Goal: Task Accomplishment & Management: Use online tool/utility

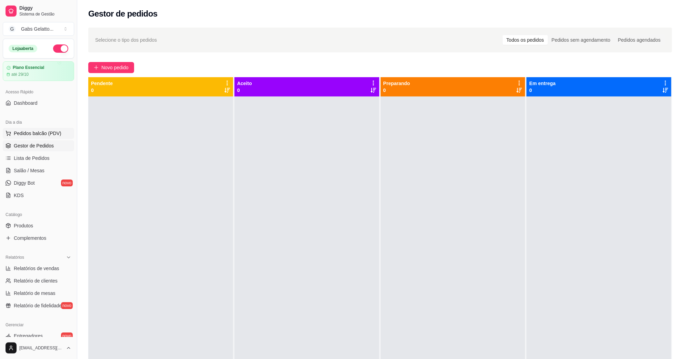
drag, startPoint x: 43, startPoint y: 141, endPoint x: 49, endPoint y: 135, distance: 8.3
click at [49, 135] on span "Pedidos balcão (PDV)" at bounding box center [38, 133] width 48 height 7
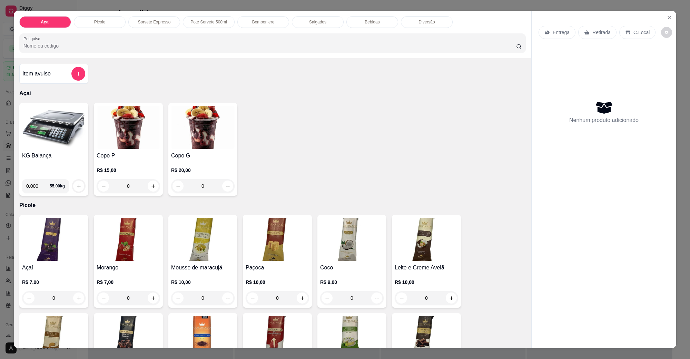
click at [367, 14] on div "Açai Picole Sorvete Expresso Pote Sorvete 500ml Bomboniere Salgados Bebidas Div…" at bounding box center [272, 35] width 517 height 48
click at [371, 19] on div "Bebidas" at bounding box center [372, 22] width 52 height 12
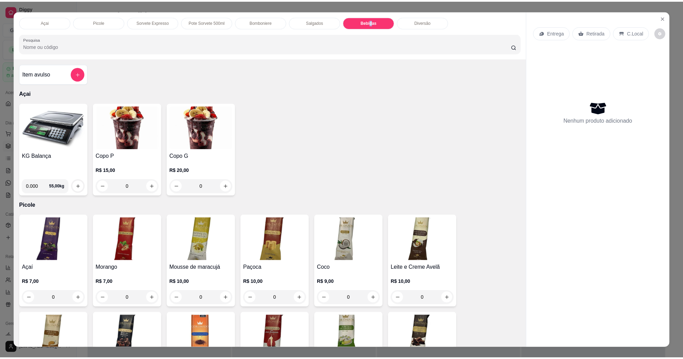
scroll to position [11, 0]
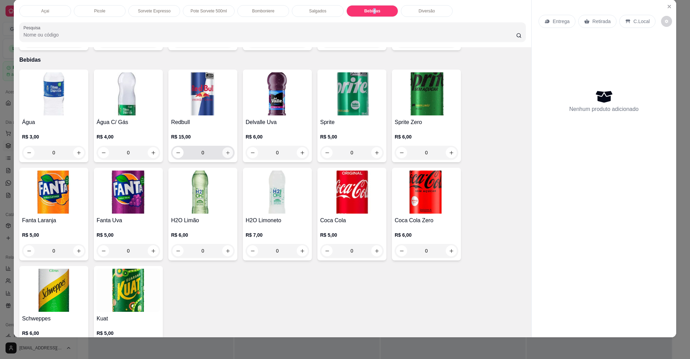
click at [226, 151] on icon "increase-product-quantity" at bounding box center [227, 152] width 3 height 3
click at [225, 150] on icon "increase-product-quantity" at bounding box center [227, 152] width 5 height 5
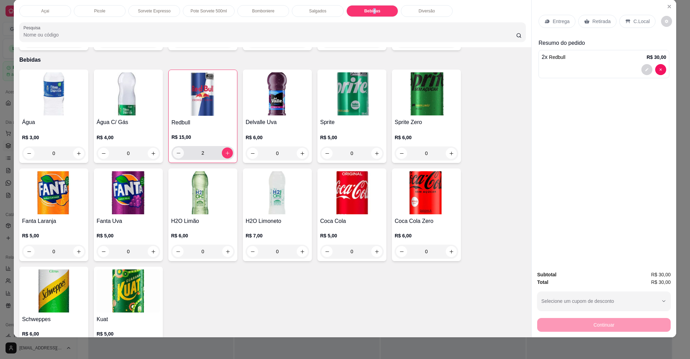
click at [173, 149] on button "decrease-product-quantity" at bounding box center [178, 153] width 11 height 11
type input "1"
click at [640, 27] on div "C.Local" at bounding box center [637, 21] width 36 height 13
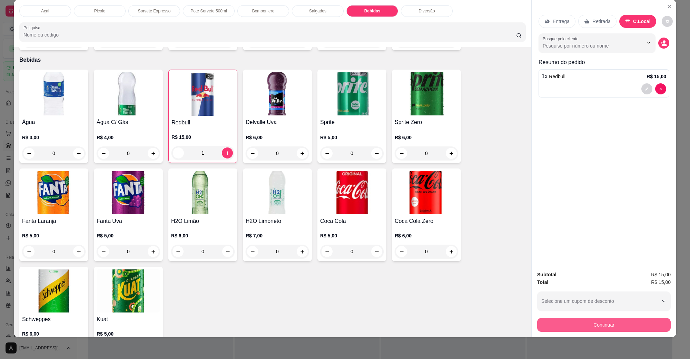
click at [613, 321] on button "Continuar" at bounding box center [603, 325] width 133 height 14
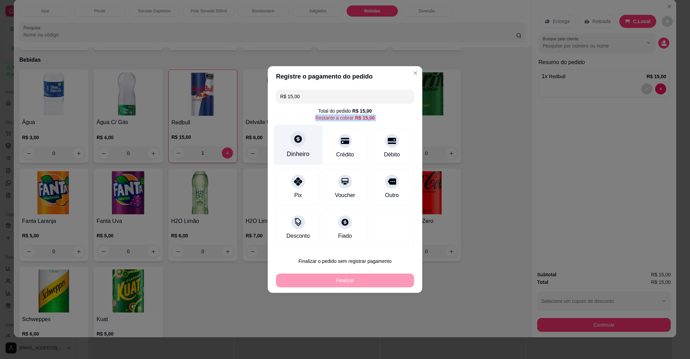
drag, startPoint x: 297, startPoint y: 143, endPoint x: 309, endPoint y: 135, distance: 14.3
click at [309, 135] on div "Dinheiro" at bounding box center [298, 145] width 49 height 40
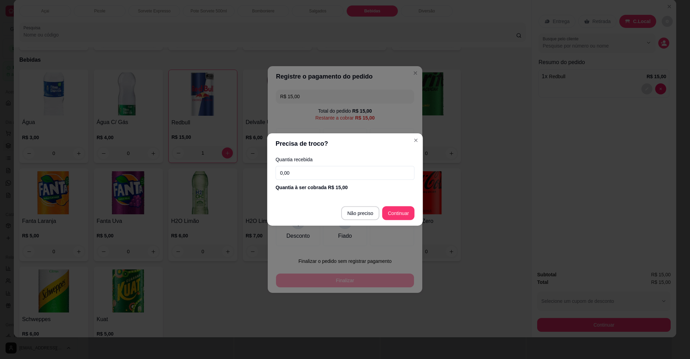
click at [304, 141] on header "Precisa de troco?" at bounding box center [345, 143] width 156 height 21
click at [339, 178] on input "0,00" at bounding box center [345, 173] width 138 height 14
type input "50,00"
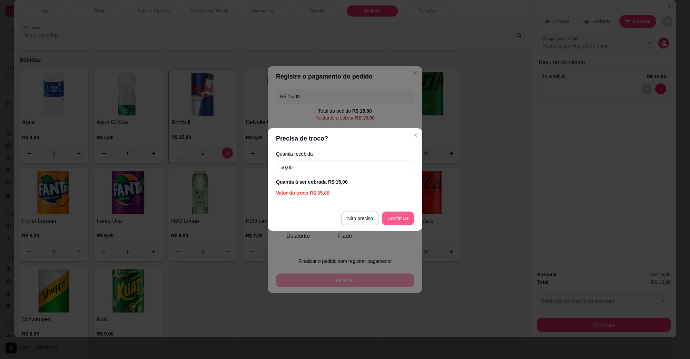
type input "R$ 0,00"
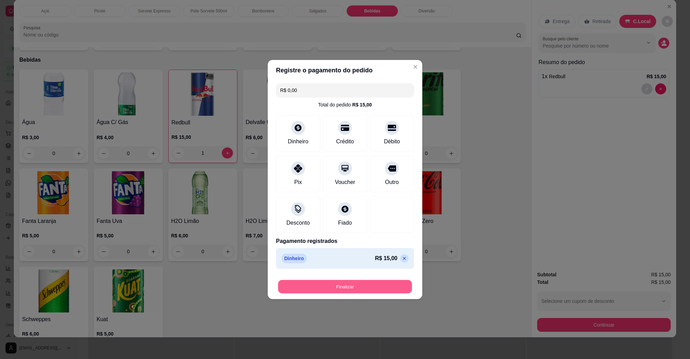
click at [376, 290] on button "Finalizar" at bounding box center [345, 286] width 134 height 13
type input "0"
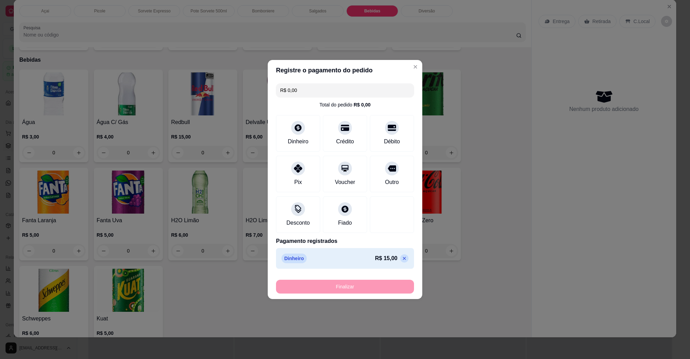
type input "-R$ 15,00"
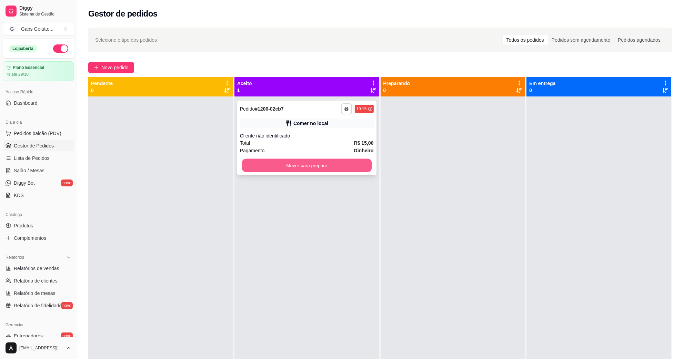
click at [349, 170] on button "Mover para preparo" at bounding box center [307, 165] width 130 height 13
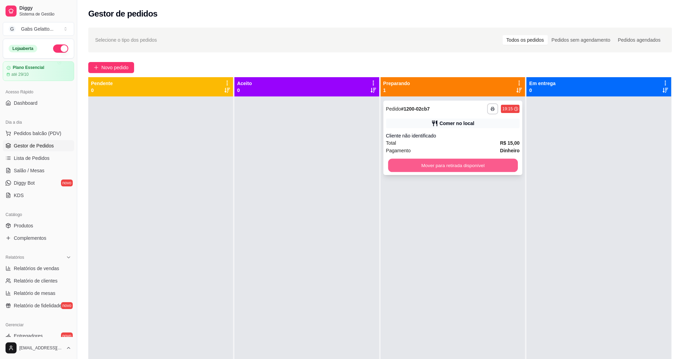
click at [440, 167] on button "Mover para retirada disponível" at bounding box center [453, 165] width 130 height 13
